Goal: Task Accomplishment & Management: Manage account settings

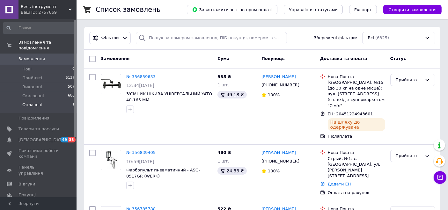
click at [50, 100] on li "Оплачені 1" at bounding box center [39, 106] width 78 height 12
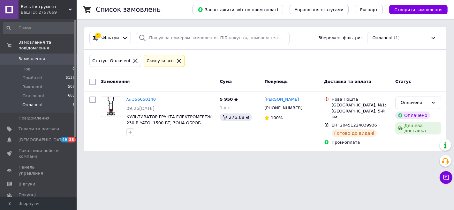
click at [38, 9] on span "Весь інструмент" at bounding box center [45, 7] width 48 height 6
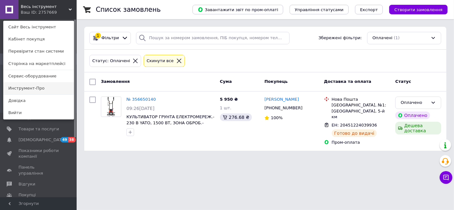
click at [26, 85] on link "Инструмент-Про" at bounding box center [39, 88] width 70 height 12
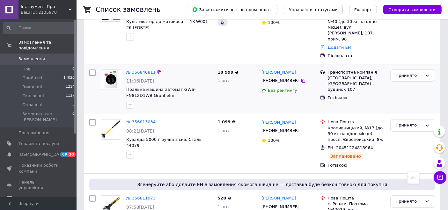
scroll to position [177, 0]
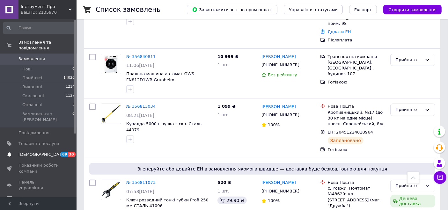
click at [48, 152] on span "[DEMOGRAPHIC_DATA]" at bounding box center [38, 155] width 41 height 6
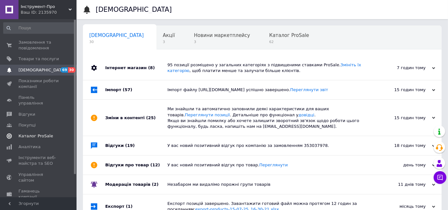
drag, startPoint x: 33, startPoint y: 140, endPoint x: 39, endPoint y: 134, distance: 8.8
click at [33, 144] on span "Аналітика" at bounding box center [29, 147] width 22 height 6
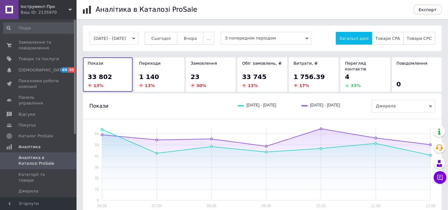
click at [161, 36] on button "Сьогодні" at bounding box center [161, 38] width 33 height 13
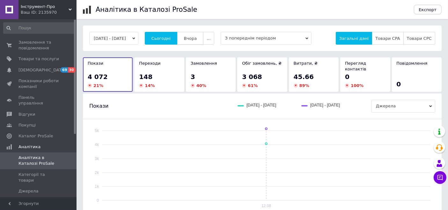
click at [199, 34] on button "Вчора" at bounding box center [190, 38] width 26 height 13
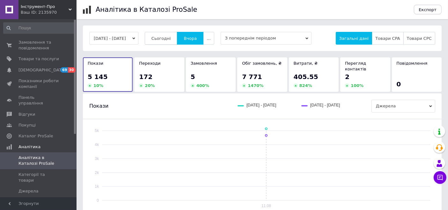
click at [174, 34] on button "Сьогодні" at bounding box center [161, 38] width 33 height 13
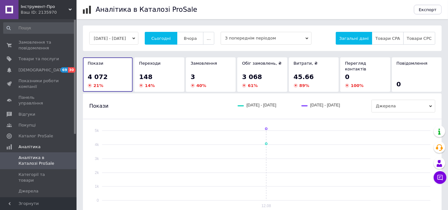
click at [42, 7] on span "Інструмент-Про" at bounding box center [45, 7] width 48 height 6
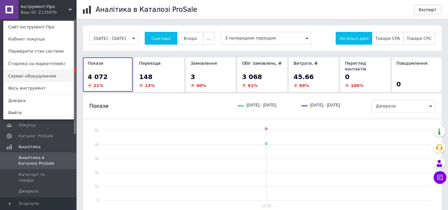
click at [33, 74] on link "Сервис-оборудование" at bounding box center [39, 76] width 70 height 12
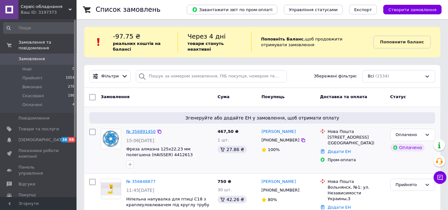
click at [140, 132] on link "№ 356891450" at bounding box center [140, 131] width 29 height 5
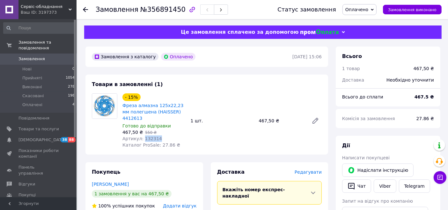
drag, startPoint x: 159, startPoint y: 131, endPoint x: 141, endPoint y: 133, distance: 18.3
click at [141, 136] on div "Артикул: 132314" at bounding box center [153, 139] width 63 height 6
drag, startPoint x: 151, startPoint y: 129, endPoint x: 155, endPoint y: 133, distance: 6.1
click at [155, 136] on span "Артикул: 132314" at bounding box center [142, 138] width 40 height 5
copy span "132314"
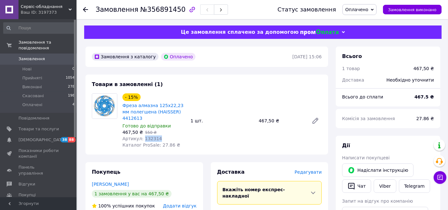
copy span "132314"
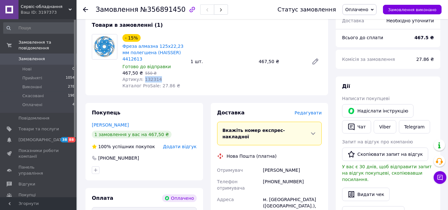
scroll to position [58, 0]
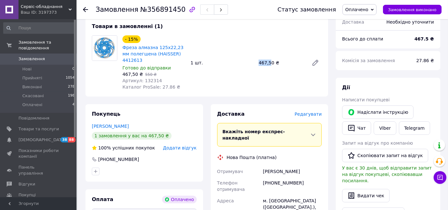
drag, startPoint x: 257, startPoint y: 60, endPoint x: 269, endPoint y: 59, distance: 11.2
click at [269, 59] on div "467,50 ₴" at bounding box center [281, 62] width 50 height 9
copy div "467,5"
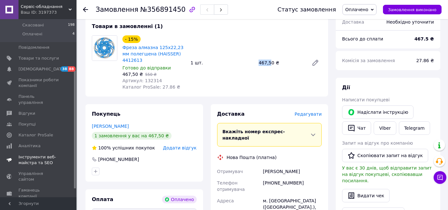
scroll to position [90, 0]
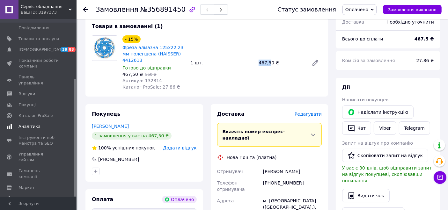
click at [48, 124] on span "Аналітика" at bounding box center [38, 127] width 41 height 6
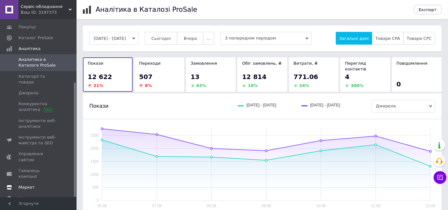
scroll to position [71, 0]
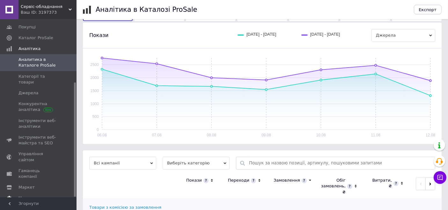
click at [46, 193] on link "Налаштування" at bounding box center [39, 198] width 78 height 11
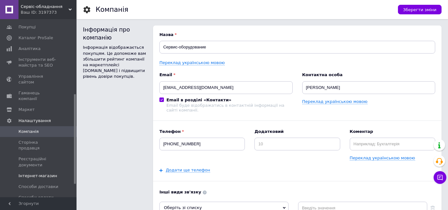
scroll to position [169, 0]
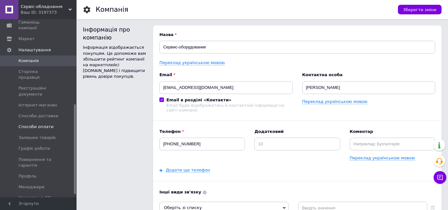
click at [48, 124] on span "Способи оплати" at bounding box center [35, 127] width 35 height 6
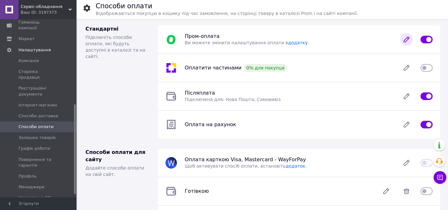
click at [410, 38] on icon at bounding box center [406, 39] width 13 height 13
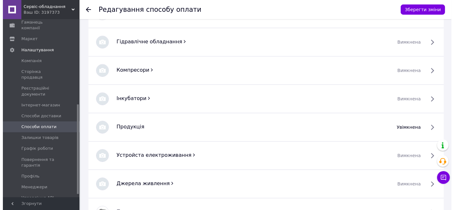
scroll to position [2010, 0]
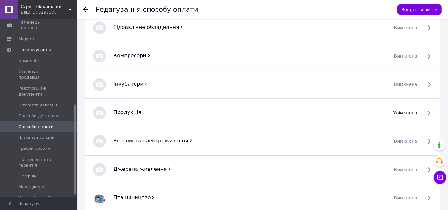
click at [402, 110] on span "увімкнена" at bounding box center [406, 113] width 24 height 6
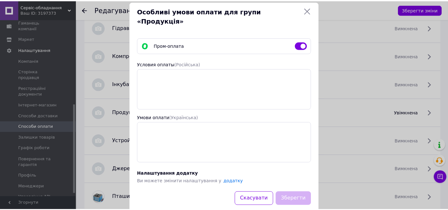
scroll to position [15, 0]
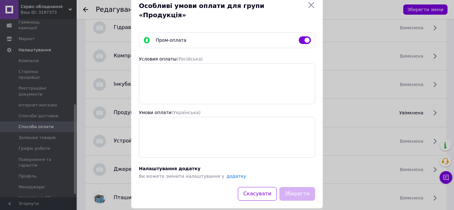
click at [303, 37] on input "checkbox" at bounding box center [305, 40] width 12 height 6
checkbox input "false"
click at [292, 190] on button "Зберегти" at bounding box center [297, 194] width 36 height 14
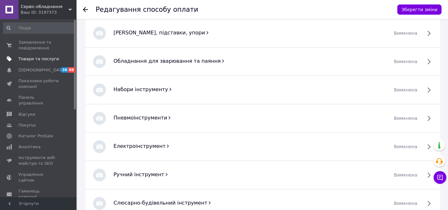
scroll to position [1762, 0]
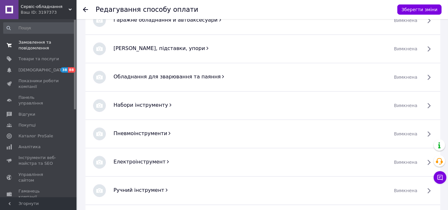
click at [41, 45] on span "Замовлення та повідомлення" at bounding box center [38, 45] width 41 height 11
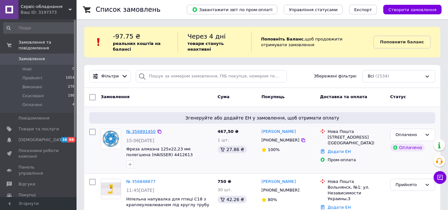
click at [141, 134] on link "№ 356891450" at bounding box center [140, 131] width 29 height 5
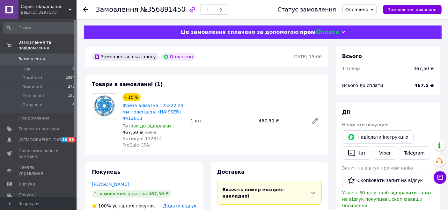
scroll to position [71, 0]
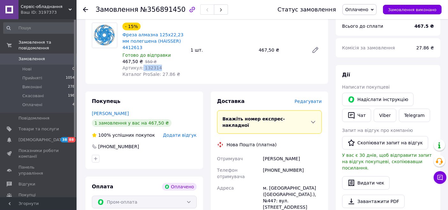
drag, startPoint x: 162, startPoint y: 61, endPoint x: 144, endPoint y: 61, distance: 17.9
click at [142, 65] on div "Артикул: 132314" at bounding box center [153, 68] width 63 height 6
copy span "132314"
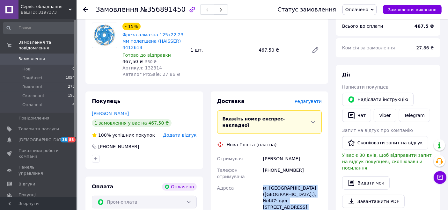
drag, startPoint x: 262, startPoint y: 169, endPoint x: 294, endPoint y: 190, distance: 38.6
click at [294, 190] on div "м. Київ (Київська обл.), №447: вул. Велика Васильківська, 143/2 (заїзд вул. Мак…" at bounding box center [292, 200] width 61 height 37
copy div "м. Київ (Київська обл.), №447: вул. Велика Васильківська, 143/2 (заїзд вул. Мак…"
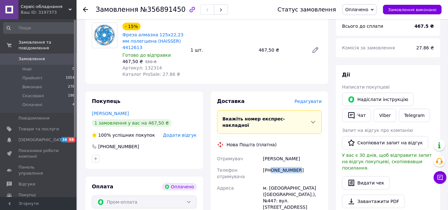
drag, startPoint x: 279, startPoint y: 157, endPoint x: 272, endPoint y: 156, distance: 6.4
click at [271, 165] on div "+380979549355" at bounding box center [292, 174] width 61 height 18
copy div "0979549355"
click at [38, 137] on span "[DEMOGRAPHIC_DATA]" at bounding box center [41, 140] width 47 height 6
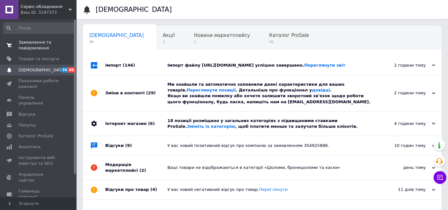
click at [38, 43] on span "Замовлення та повідомлення" at bounding box center [38, 45] width 41 height 11
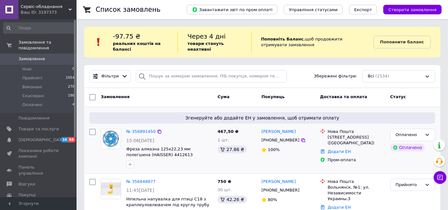
scroll to position [35, 0]
